Goal: Transaction & Acquisition: Subscribe to service/newsletter

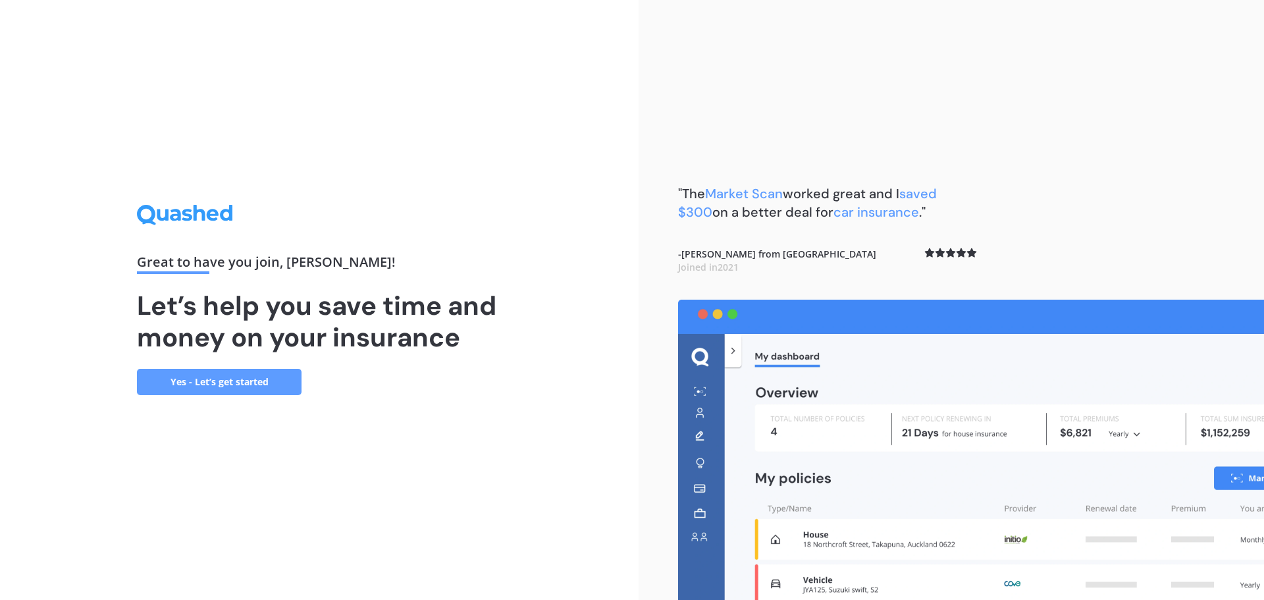
click at [222, 375] on link "Yes - Let’s get started" at bounding box center [219, 382] width 165 height 26
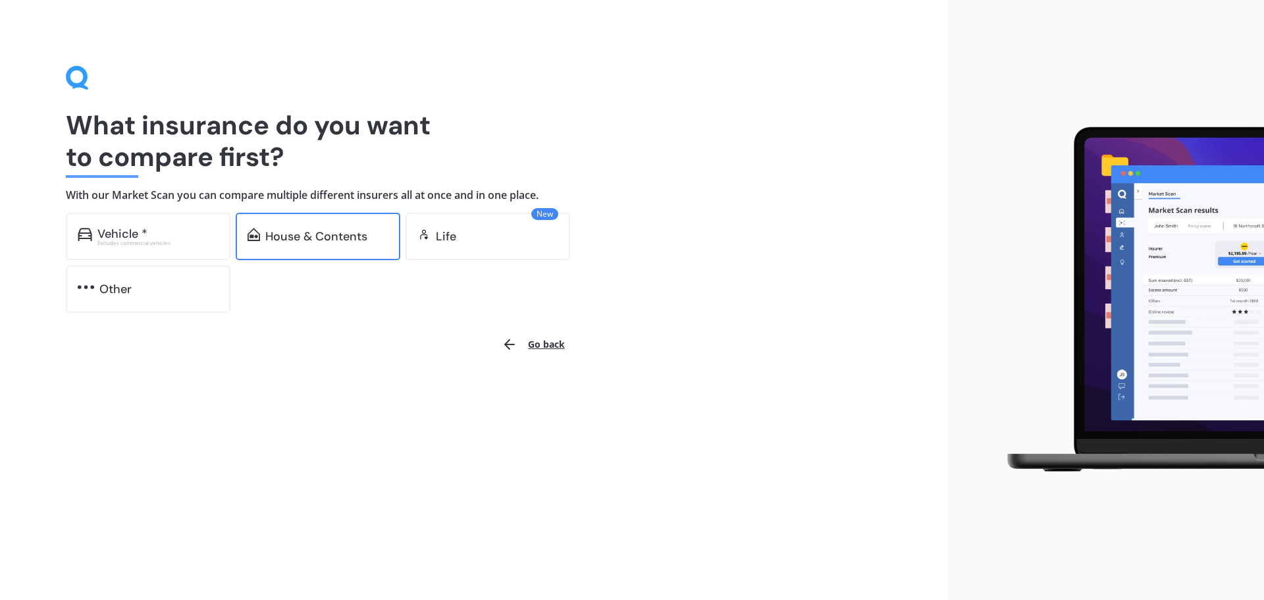
click at [319, 242] on div "House & Contents" at bounding box center [316, 236] width 102 height 13
